Goal: Task Accomplishment & Management: Manage account settings

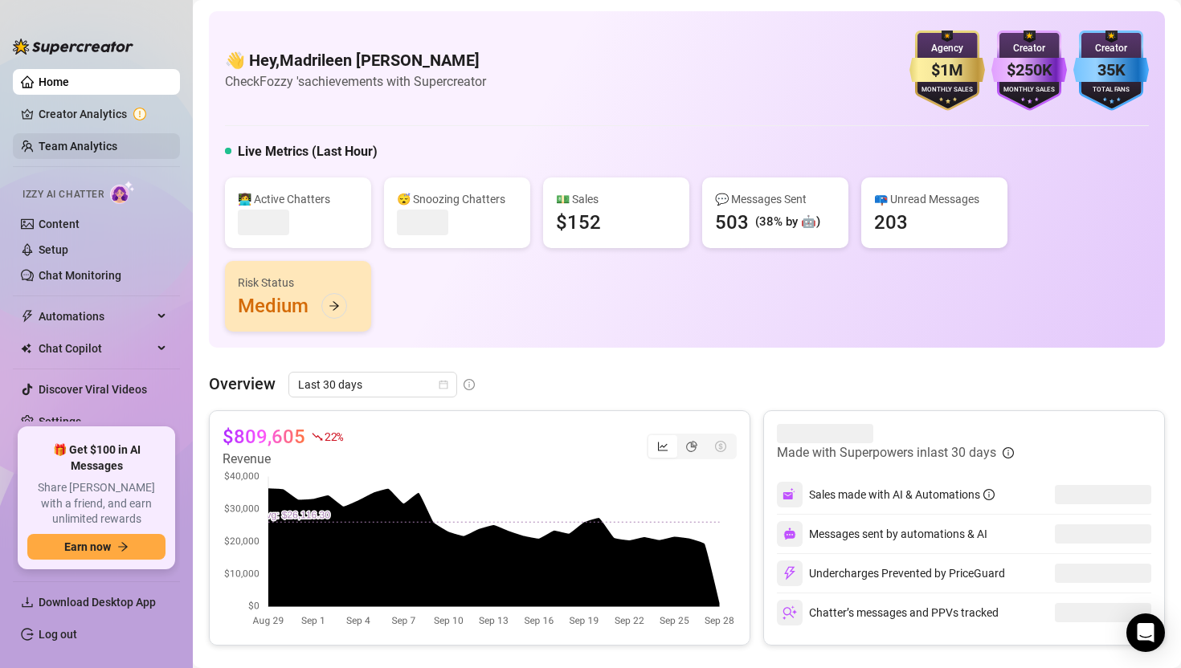
click at [103, 142] on link "Team Analytics" at bounding box center [78, 146] width 79 height 13
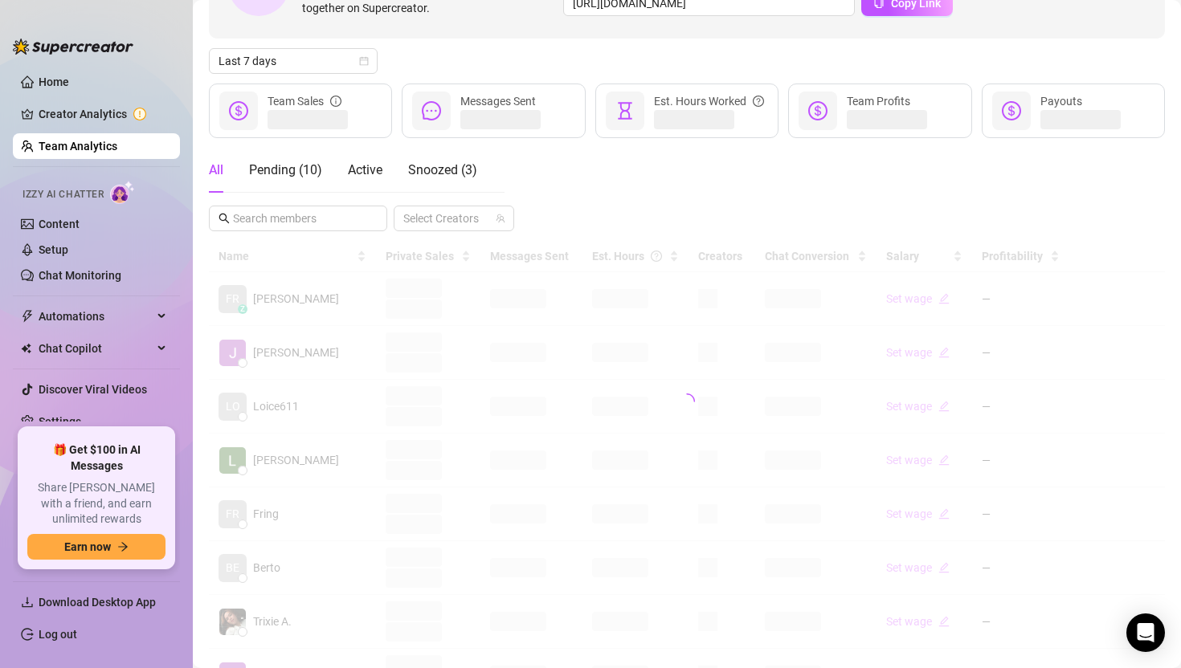
scroll to position [144, 0]
click at [312, 219] on input "text" at bounding box center [299, 217] width 132 height 18
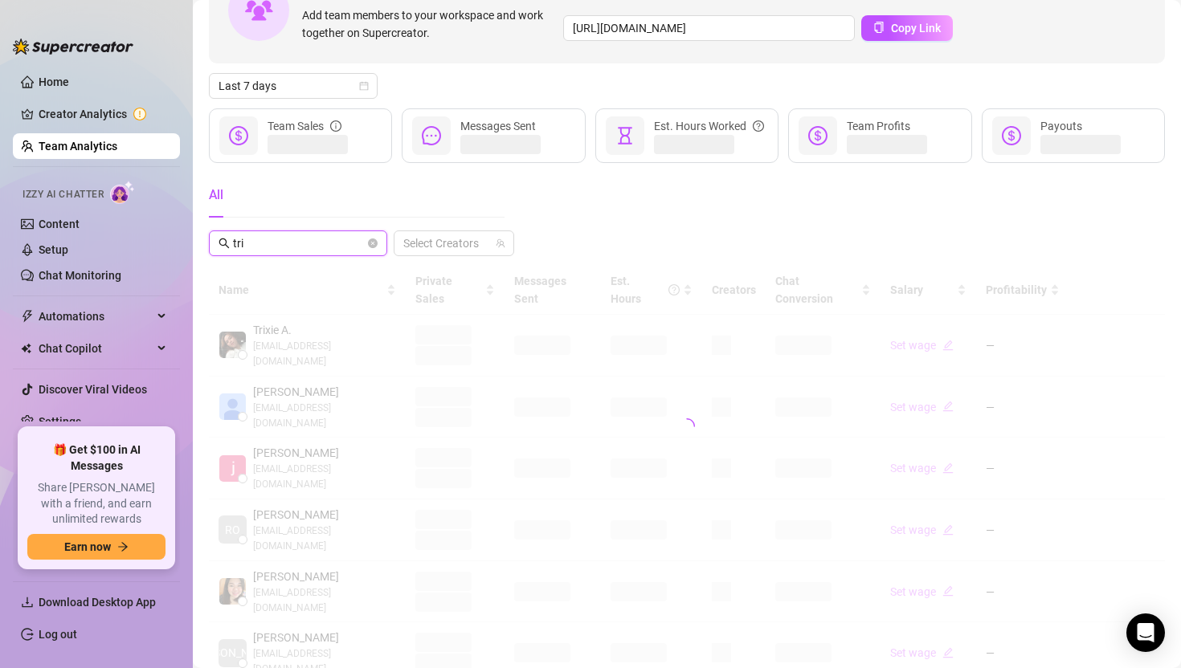
scroll to position [0, 0]
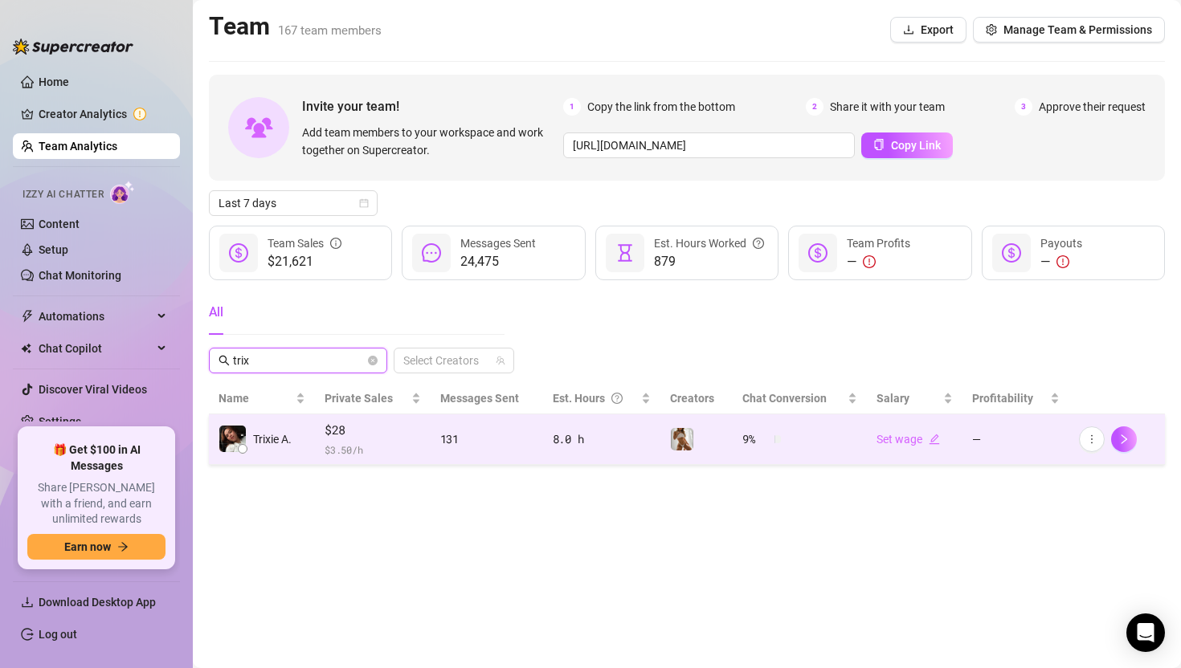
type input "trix"
click at [1084, 446] on button "button" at bounding box center [1092, 440] width 26 height 26
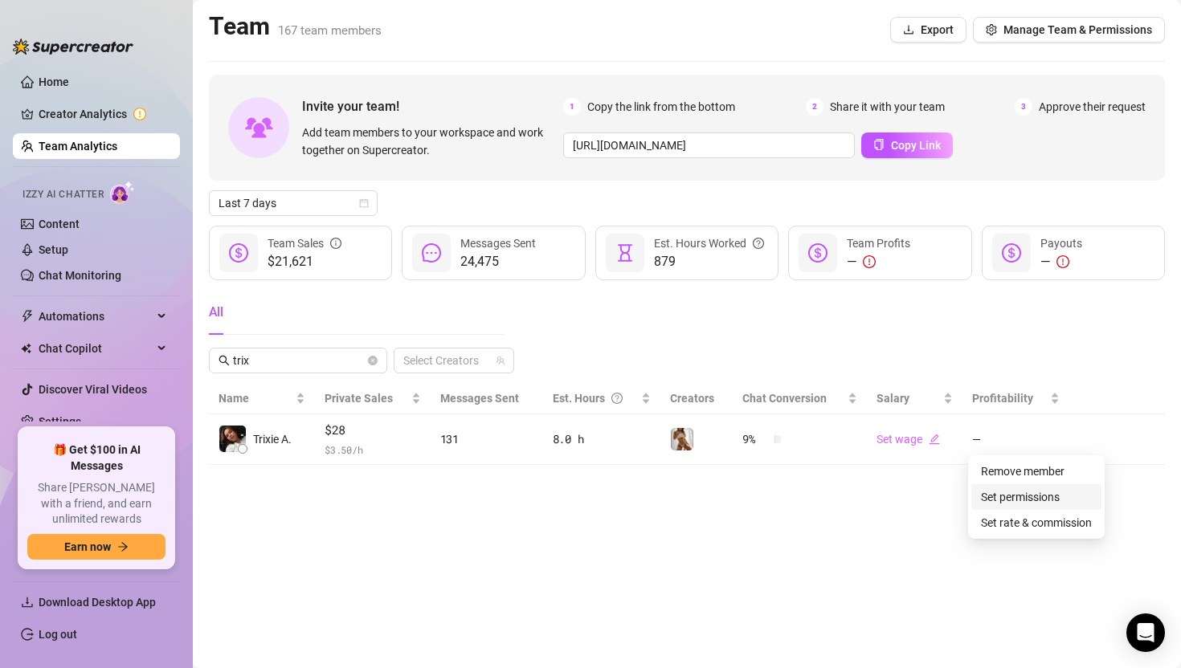
click at [1040, 493] on link "Set permissions" at bounding box center [1020, 497] width 79 height 13
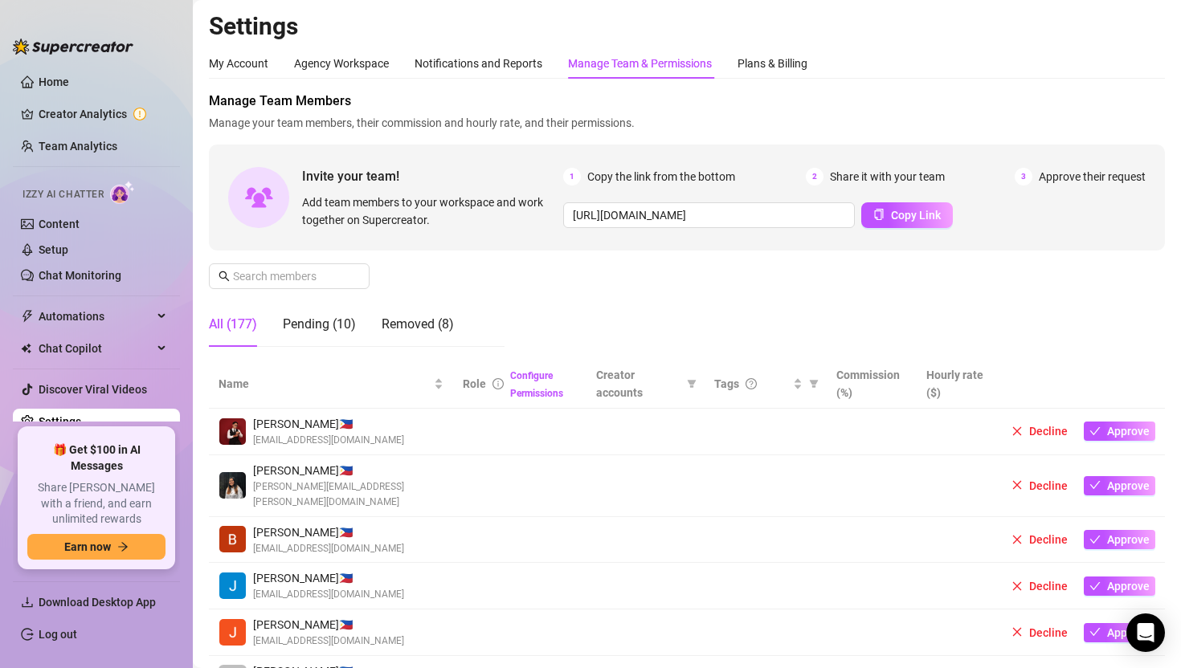
click at [239, 326] on div "All (177)" at bounding box center [233, 324] width 48 height 19
click at [292, 285] on span at bounding box center [289, 276] width 161 height 26
click at [296, 281] on input "text" at bounding box center [290, 276] width 114 height 18
type input "r"
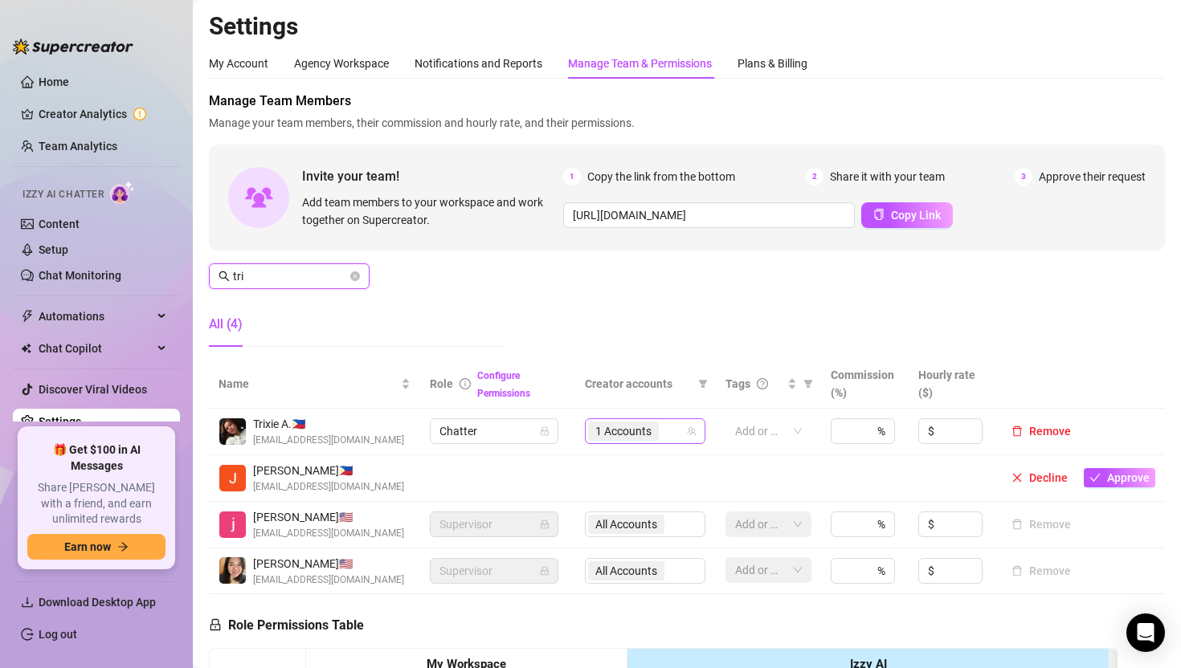
click at [671, 431] on div "1 Accounts" at bounding box center [636, 431] width 97 height 22
type input "tri"
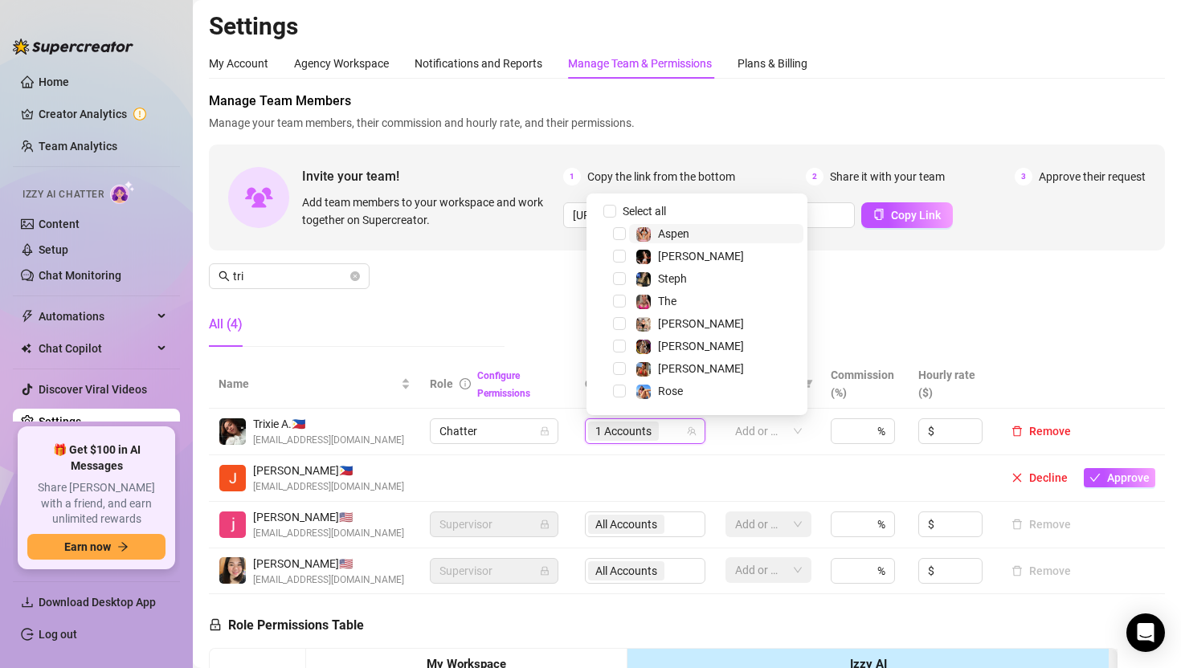
type input "t"
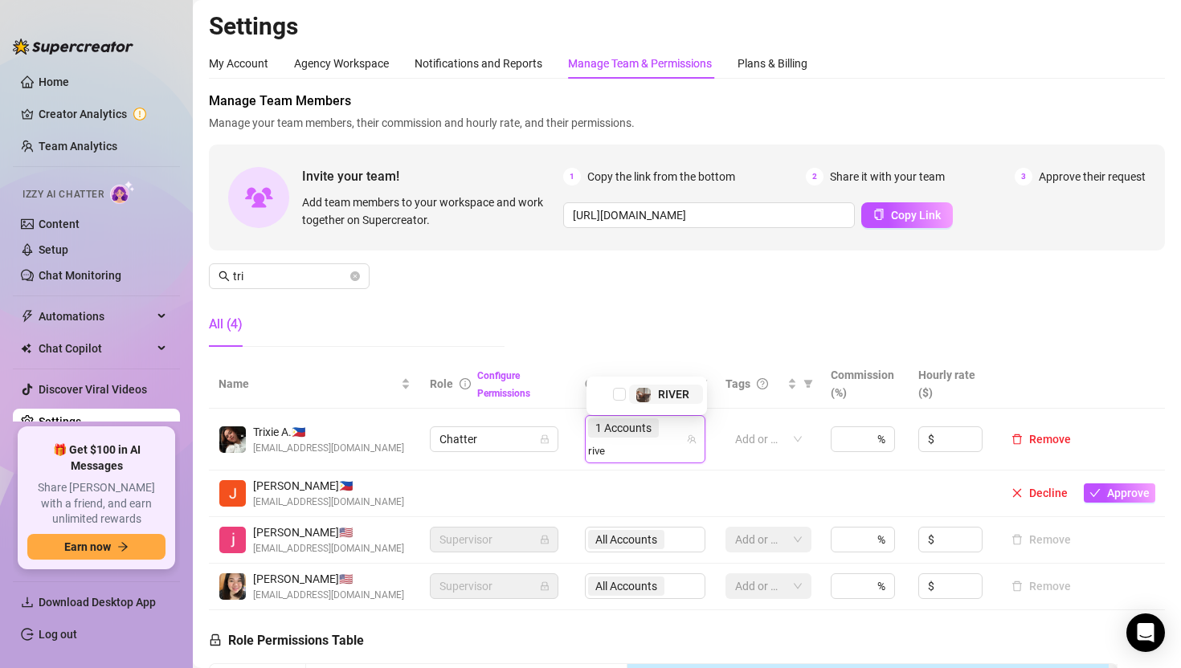
type input "river"
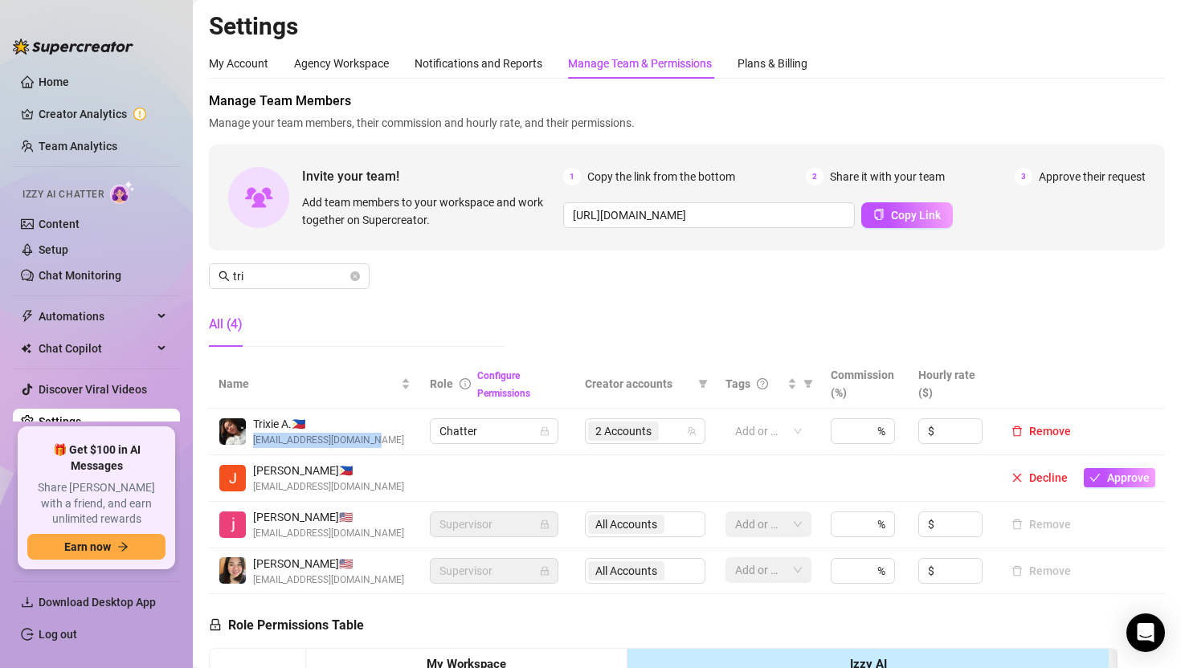
drag, startPoint x: 372, startPoint y: 442, endPoint x: 243, endPoint y: 443, distance: 128.5
click at [243, 443] on div "Trixie A. 🇵🇭 [EMAIL_ADDRESS][DOMAIN_NAME]" at bounding box center [314, 431] width 192 height 33
copy div "Trixie A. 🇵🇭 [EMAIL_ADDRESS][DOMAIN_NAME]"
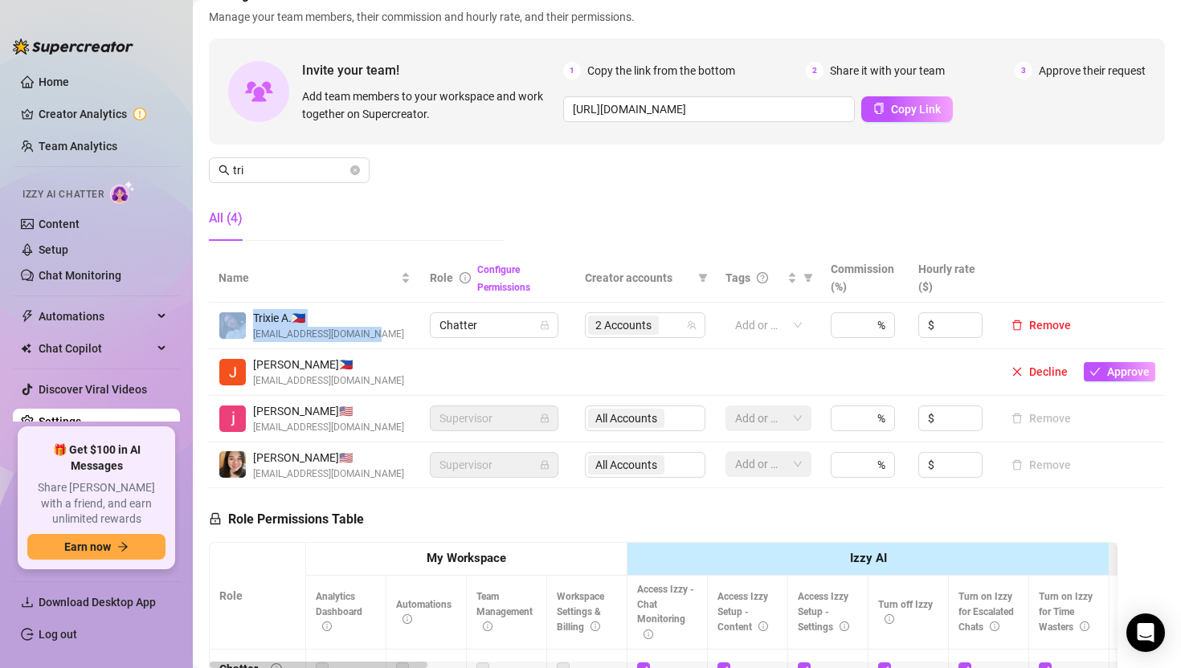
scroll to position [104, 0]
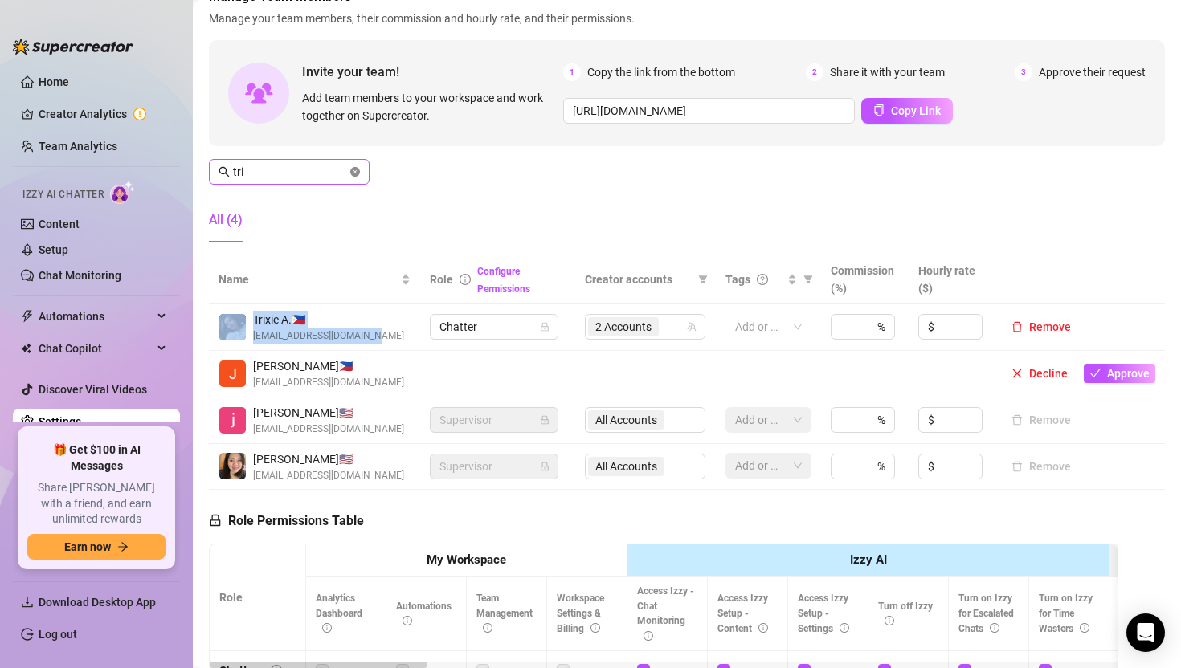
click at [354, 173] on icon "close-circle" at bounding box center [355, 172] width 10 height 10
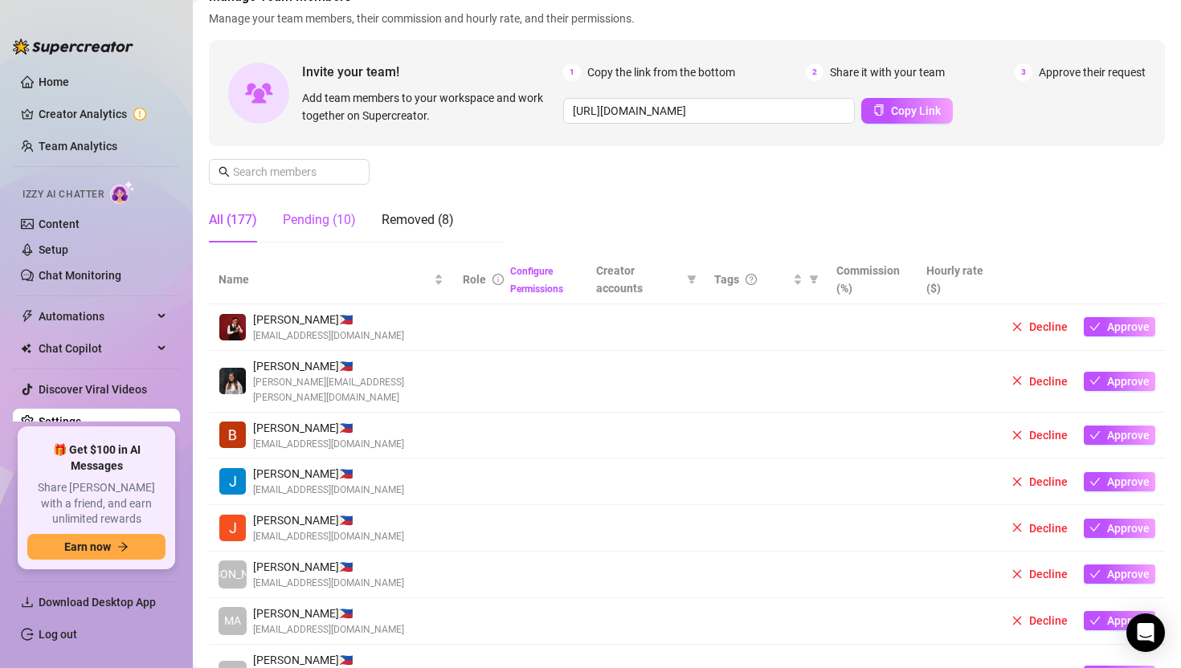
click at [330, 218] on div "Pending (10)" at bounding box center [319, 219] width 73 height 19
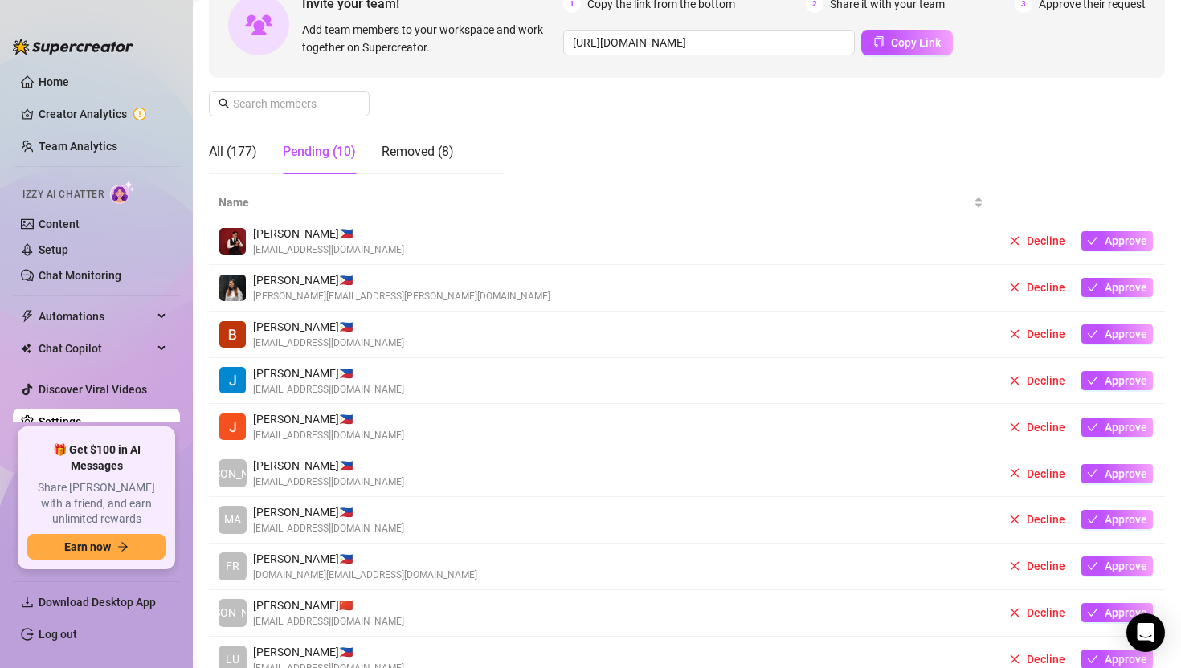
scroll to position [244, 0]
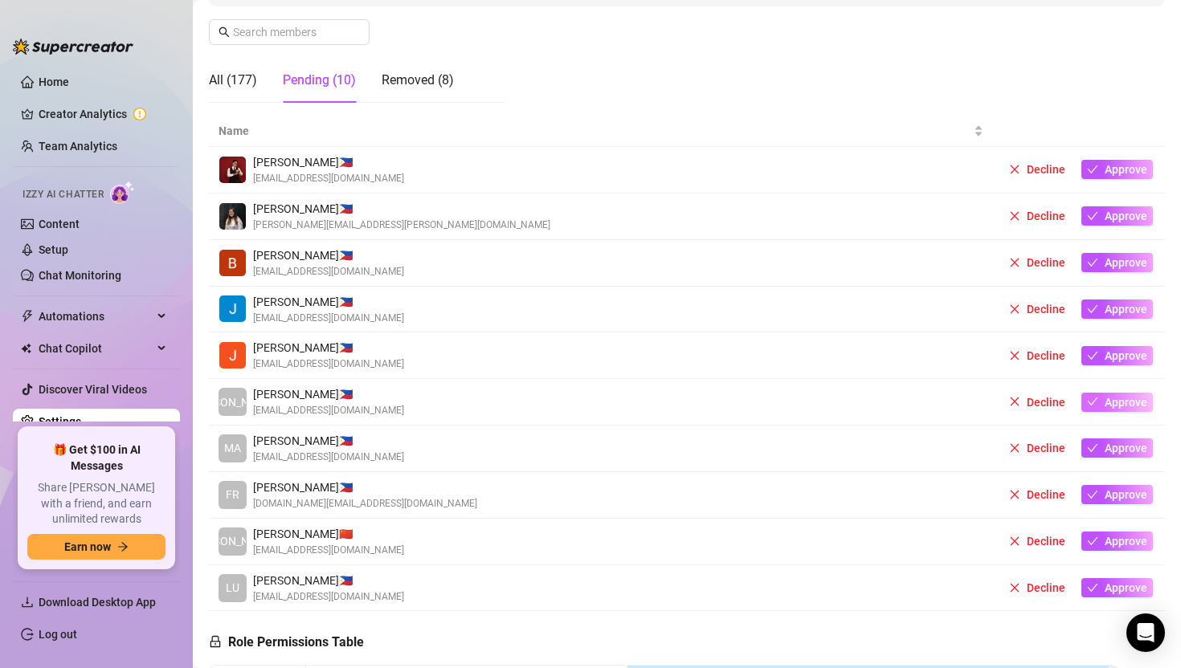
click at [1121, 402] on span "Approve" at bounding box center [1126, 402] width 43 height 13
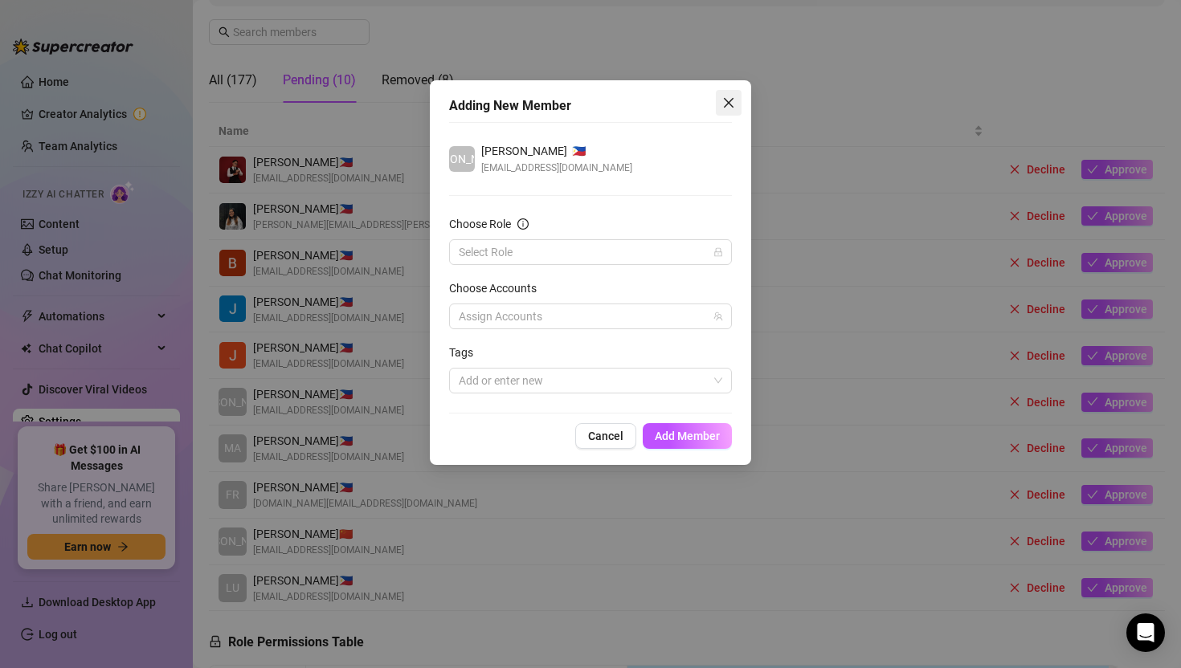
click at [725, 111] on button "Close" at bounding box center [729, 103] width 26 height 26
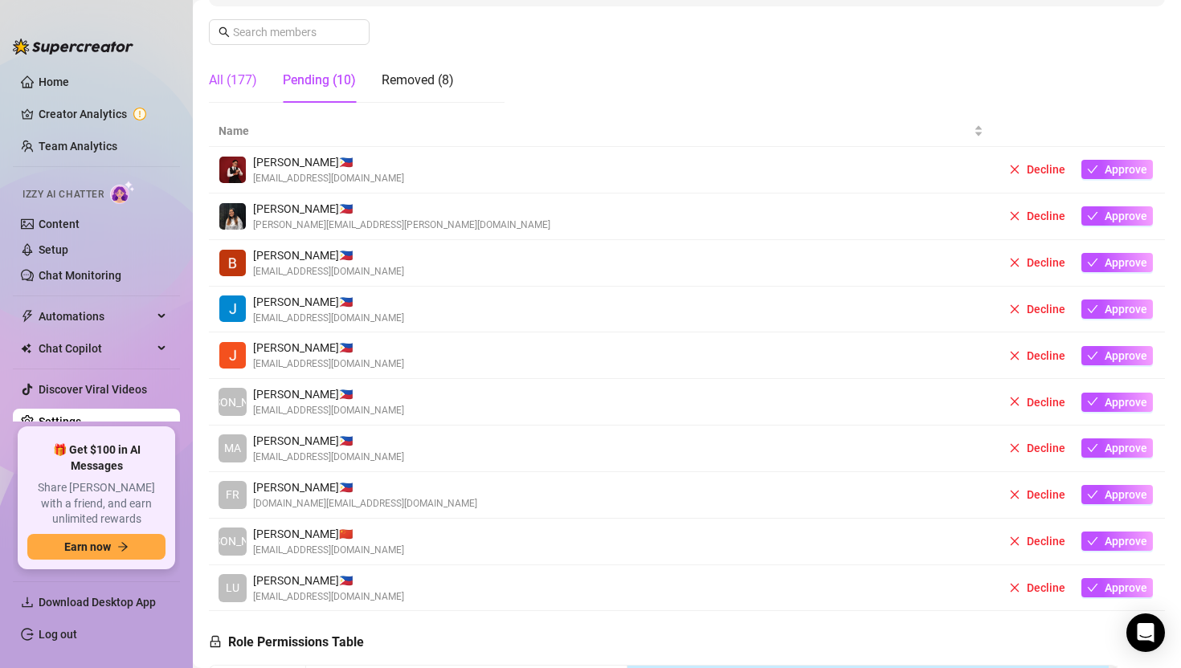
click at [231, 82] on div "All (177)" at bounding box center [233, 80] width 48 height 19
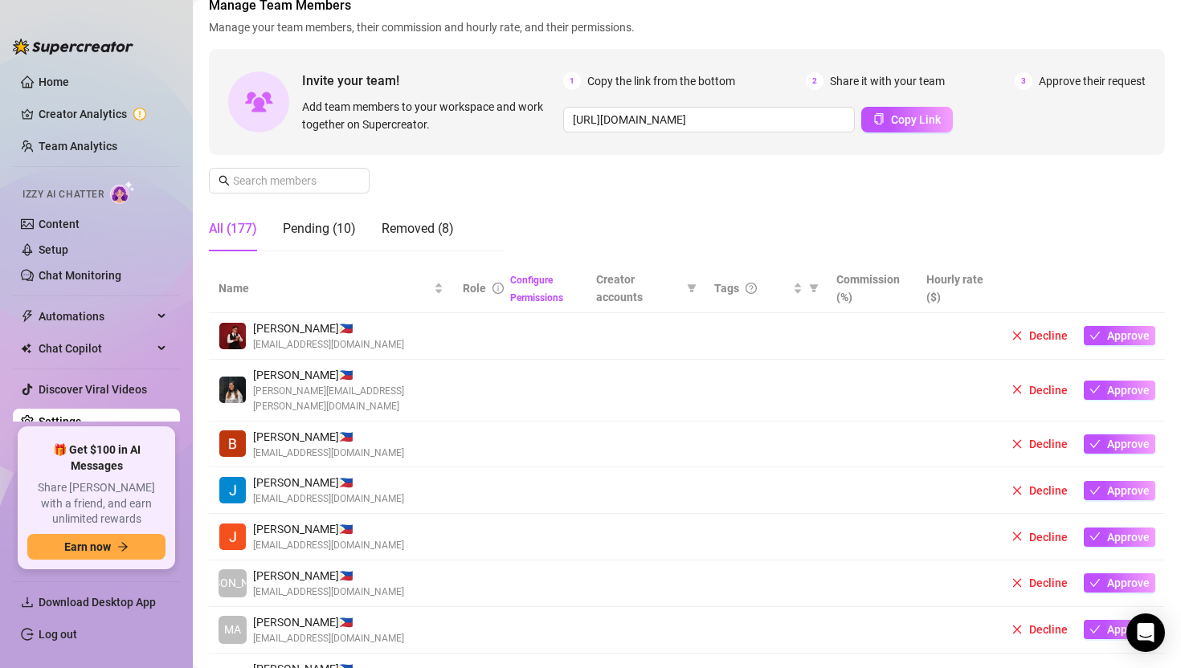
scroll to position [0, 0]
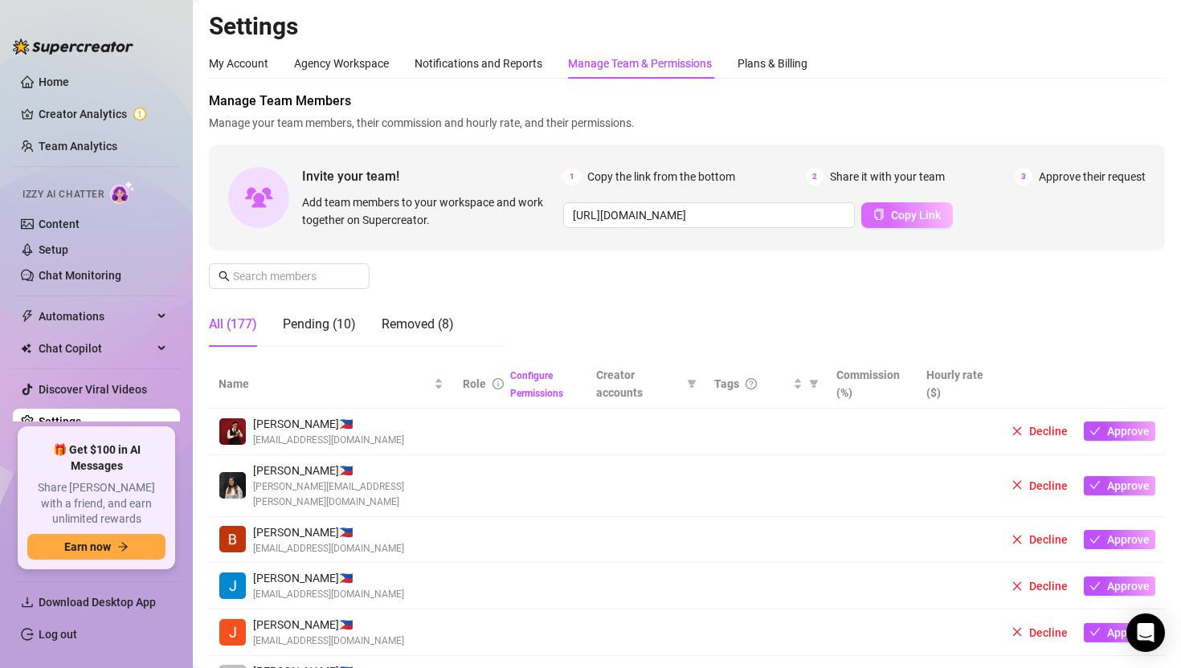
click at [900, 214] on span "Copy Link" at bounding box center [916, 215] width 50 height 13
click at [316, 282] on input "text" at bounding box center [290, 276] width 114 height 18
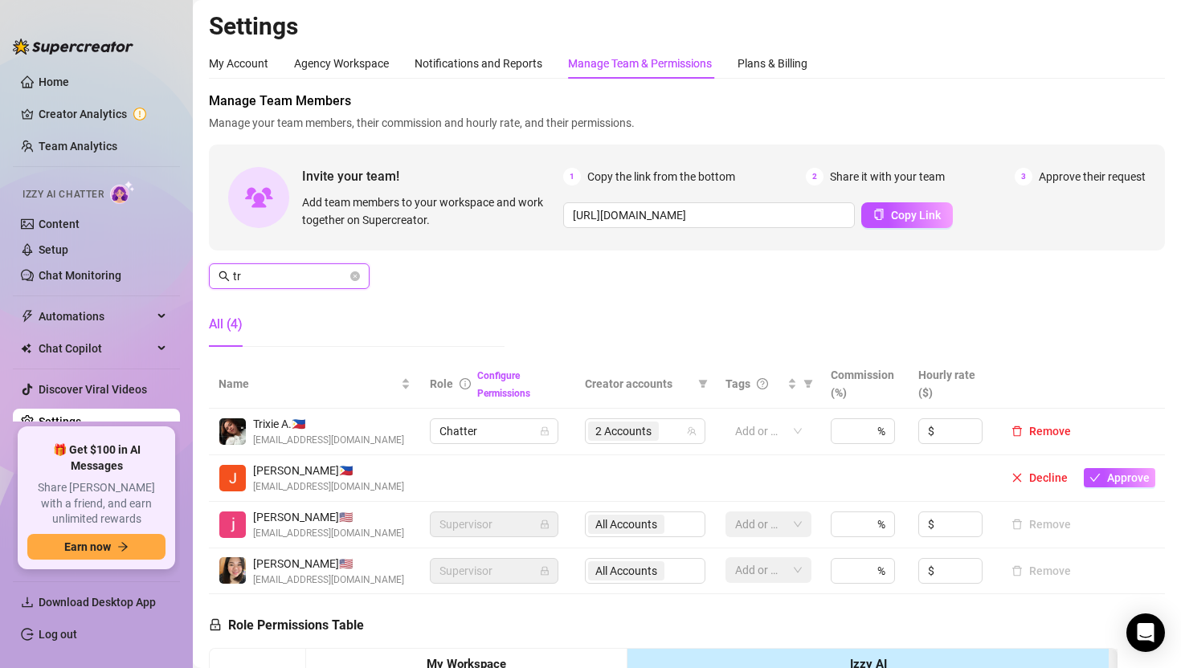
type input "t"
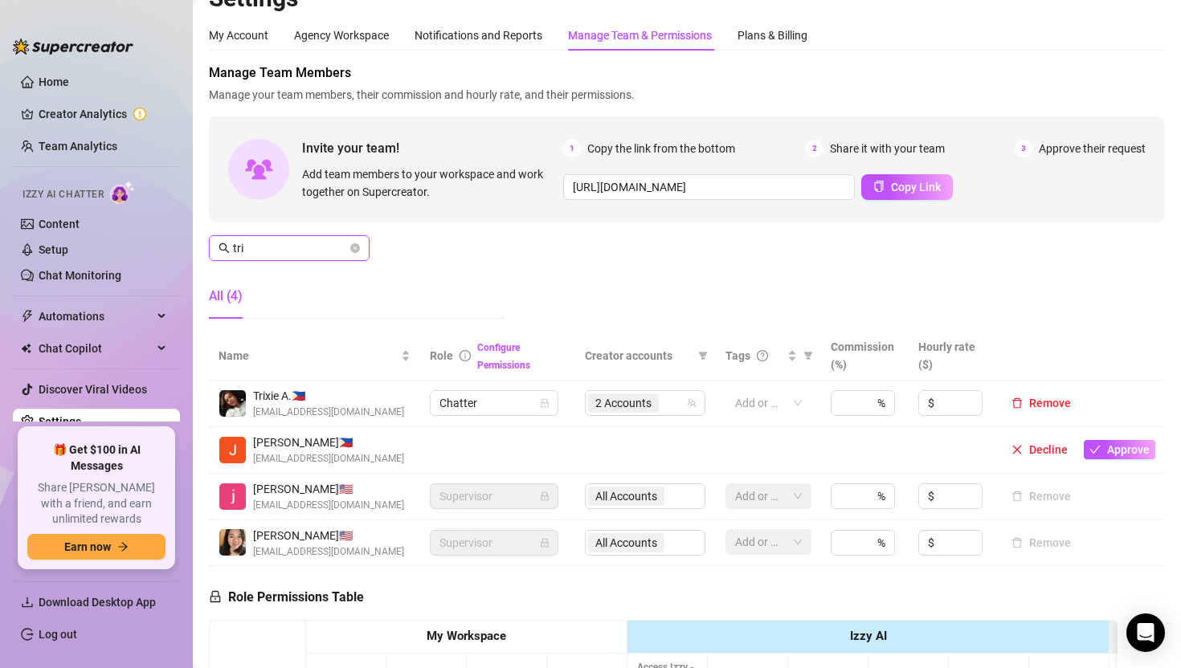
scroll to position [22, 0]
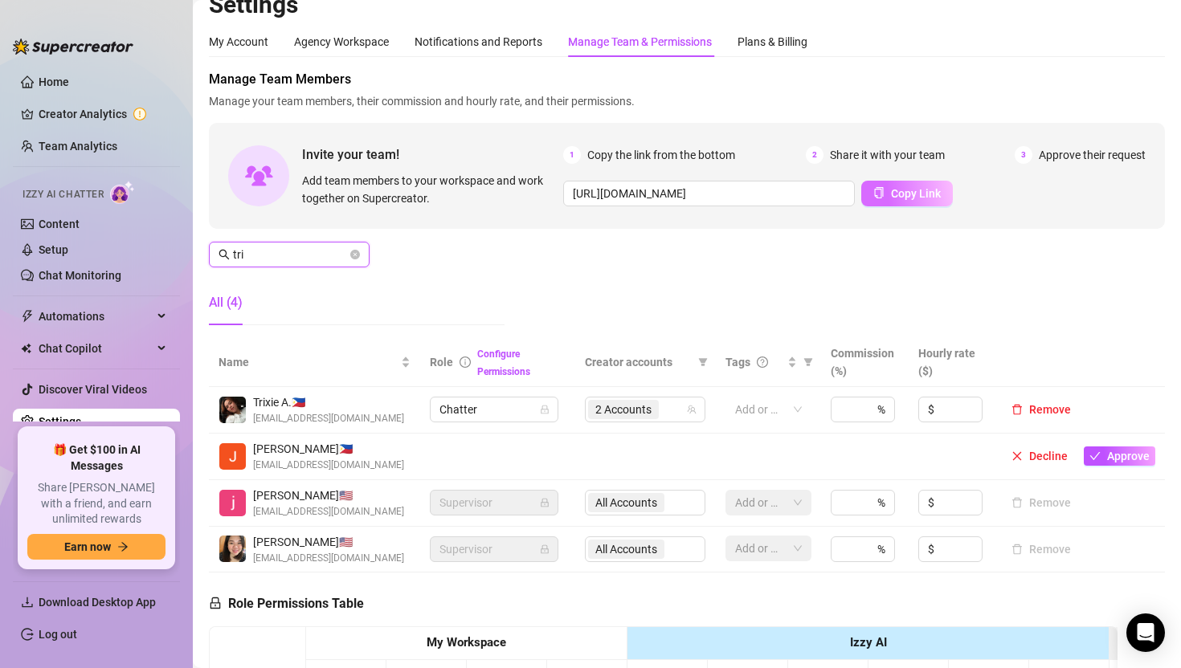
type input "tri"
click at [908, 192] on span "Copy Link" at bounding box center [916, 193] width 50 height 13
click at [632, 414] on span "2 Accounts" at bounding box center [623, 410] width 56 height 18
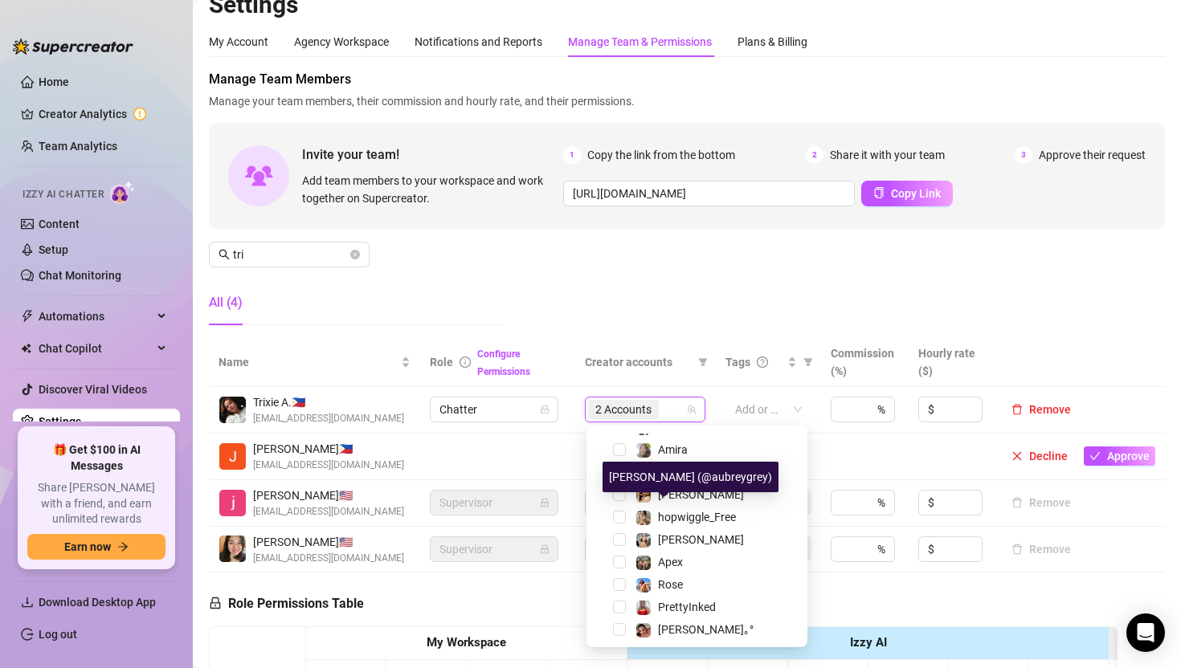
scroll to position [557, 0]
